Goal: Navigation & Orientation: Find specific page/section

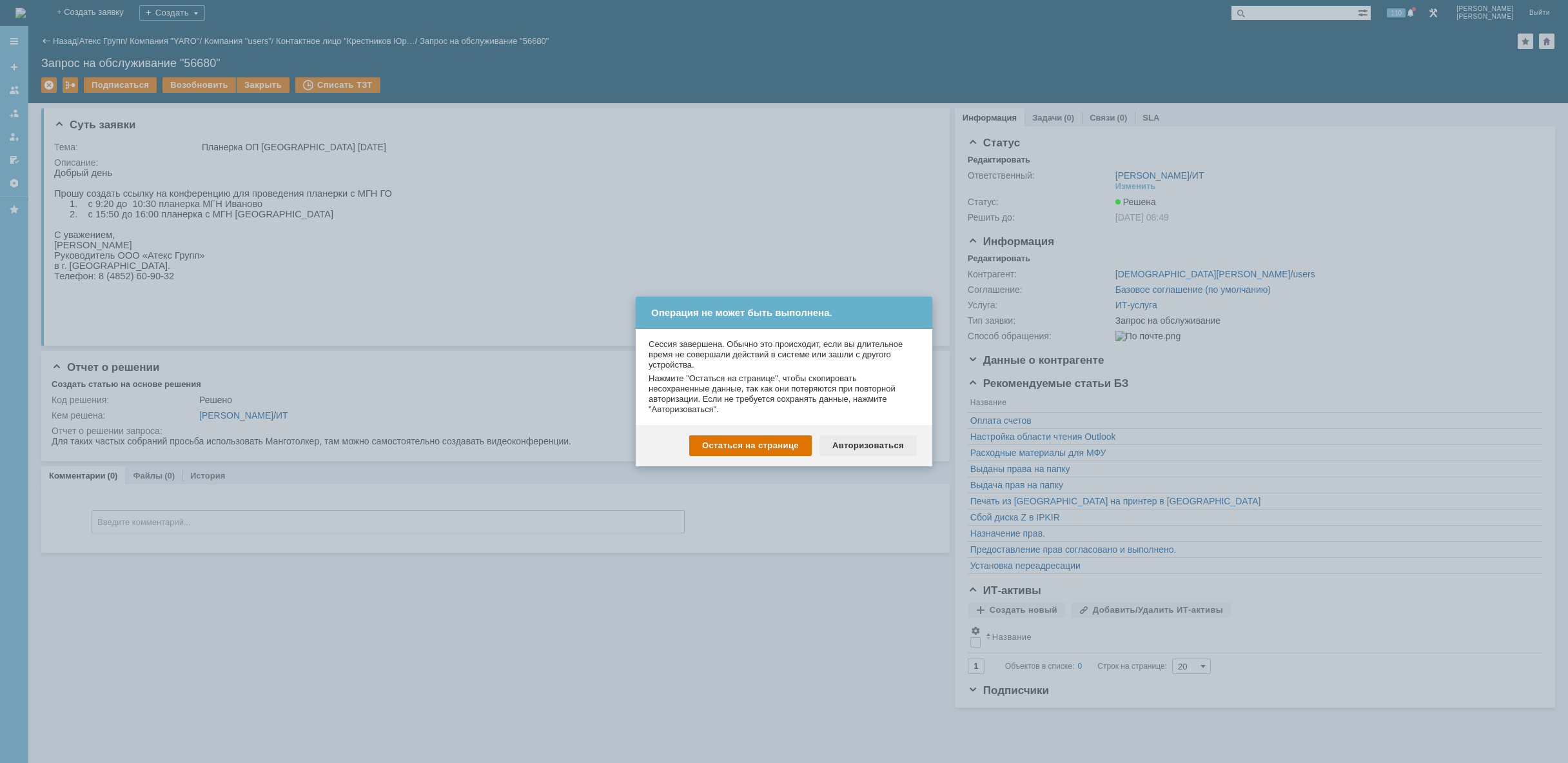
click at [867, 449] on div "Авторизоваться" at bounding box center [868, 446] width 98 height 21
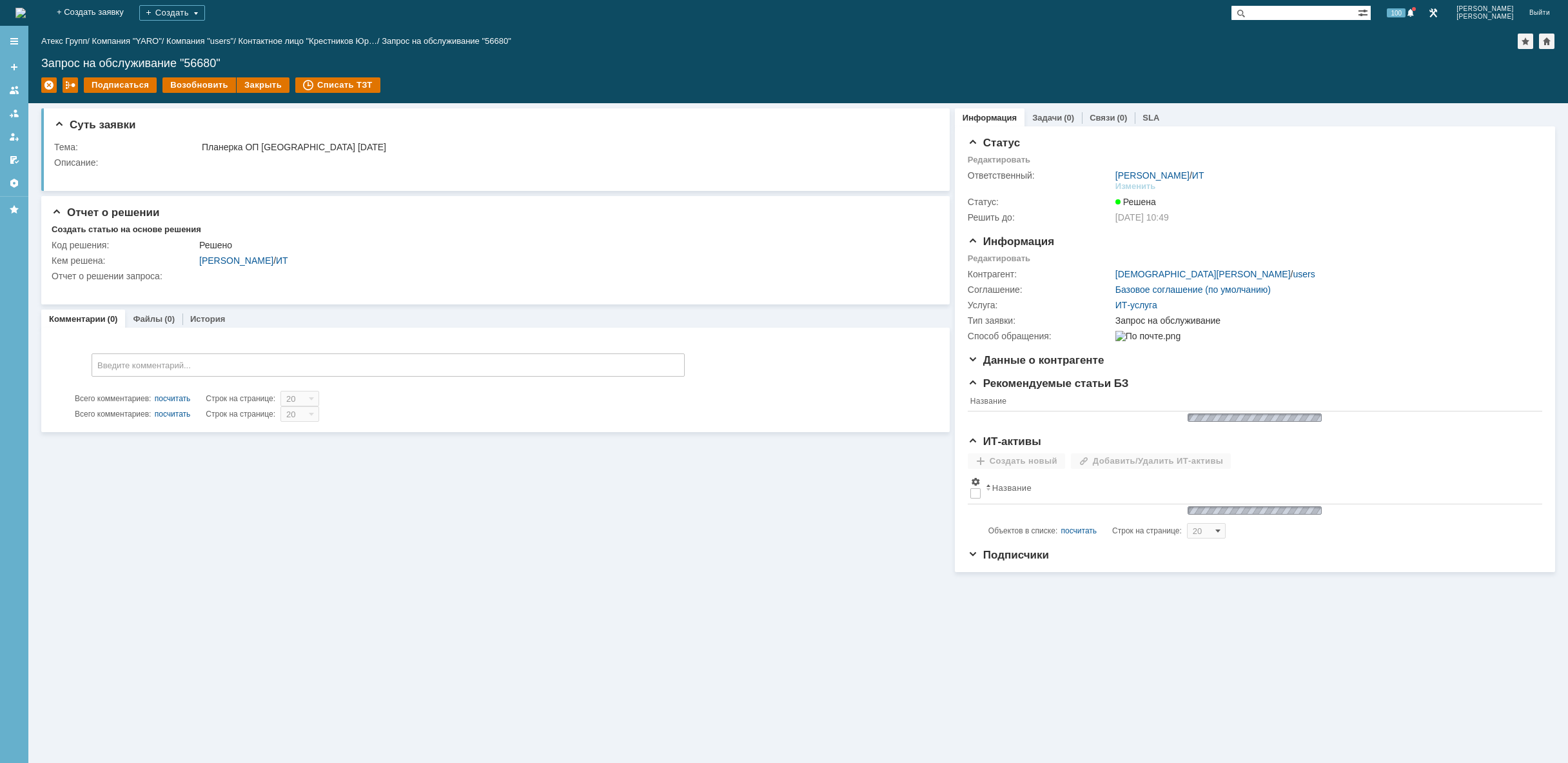
click at [26, 11] on img at bounding box center [20, 13] width 11 height 11
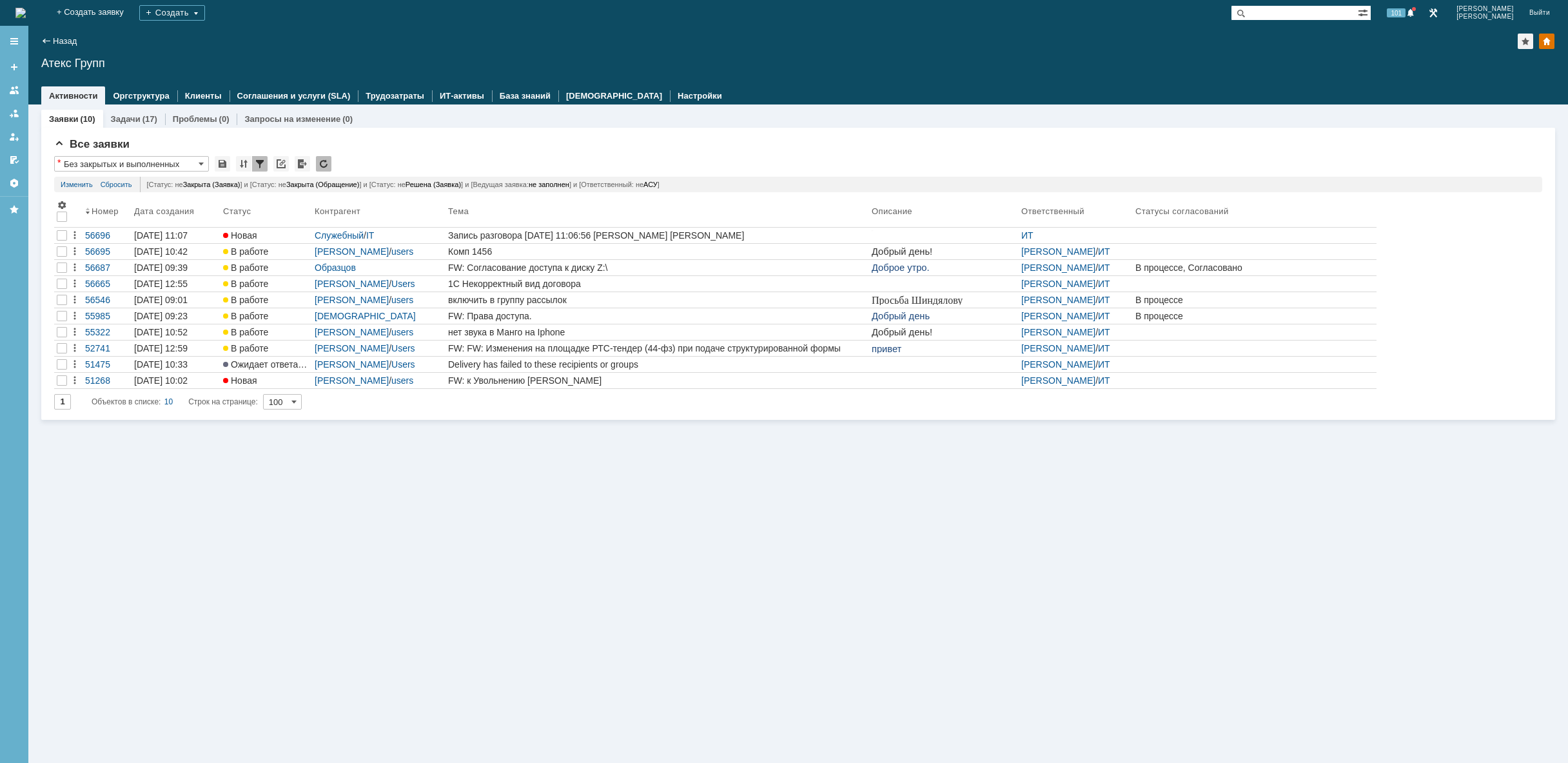
click at [418, 462] on div "Заявки (10) Задачи (17) Проблемы (0) Запросы на изменение (0) Все заявки * Без …" at bounding box center [798, 433] width 1540 height 659
